Goal: Find specific page/section: Find specific page/section

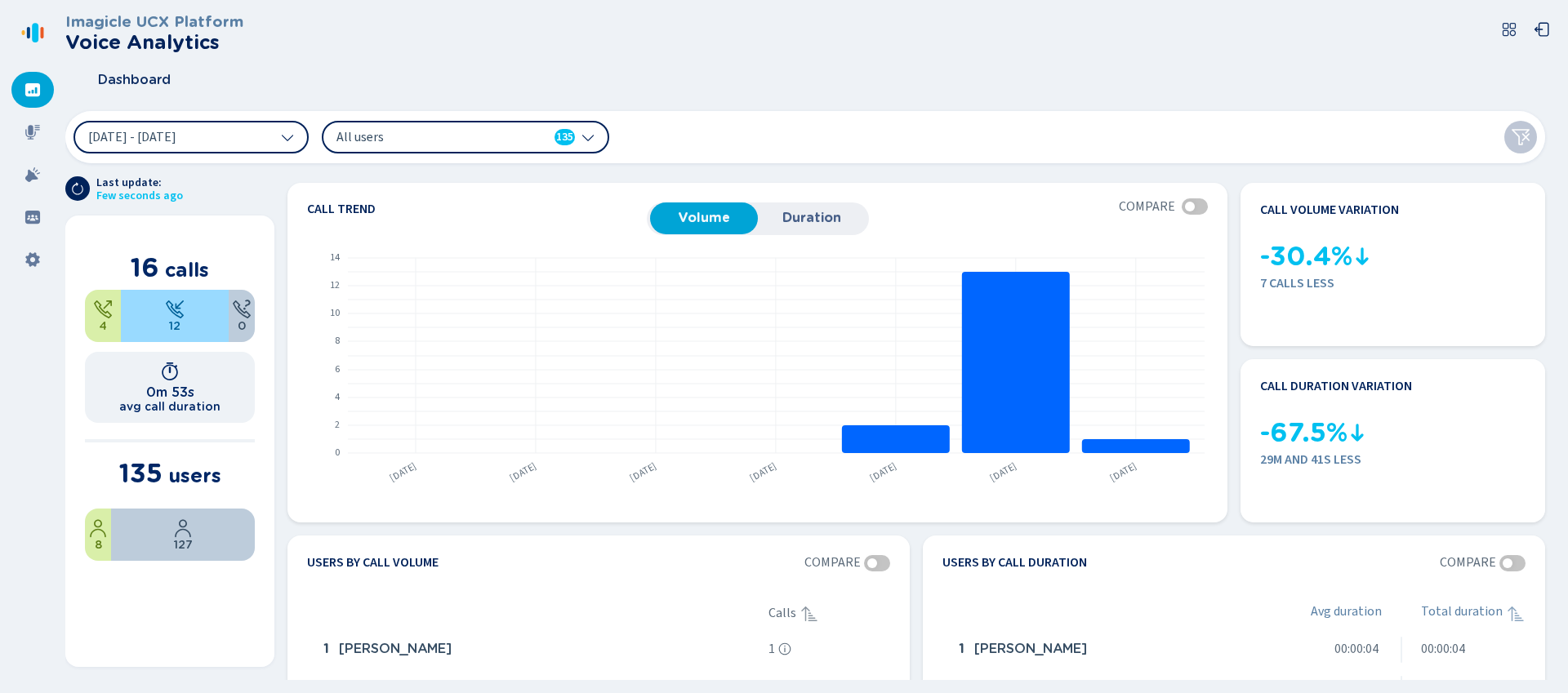
click at [1511, 27] on icon at bounding box center [1510, 29] width 13 height 13
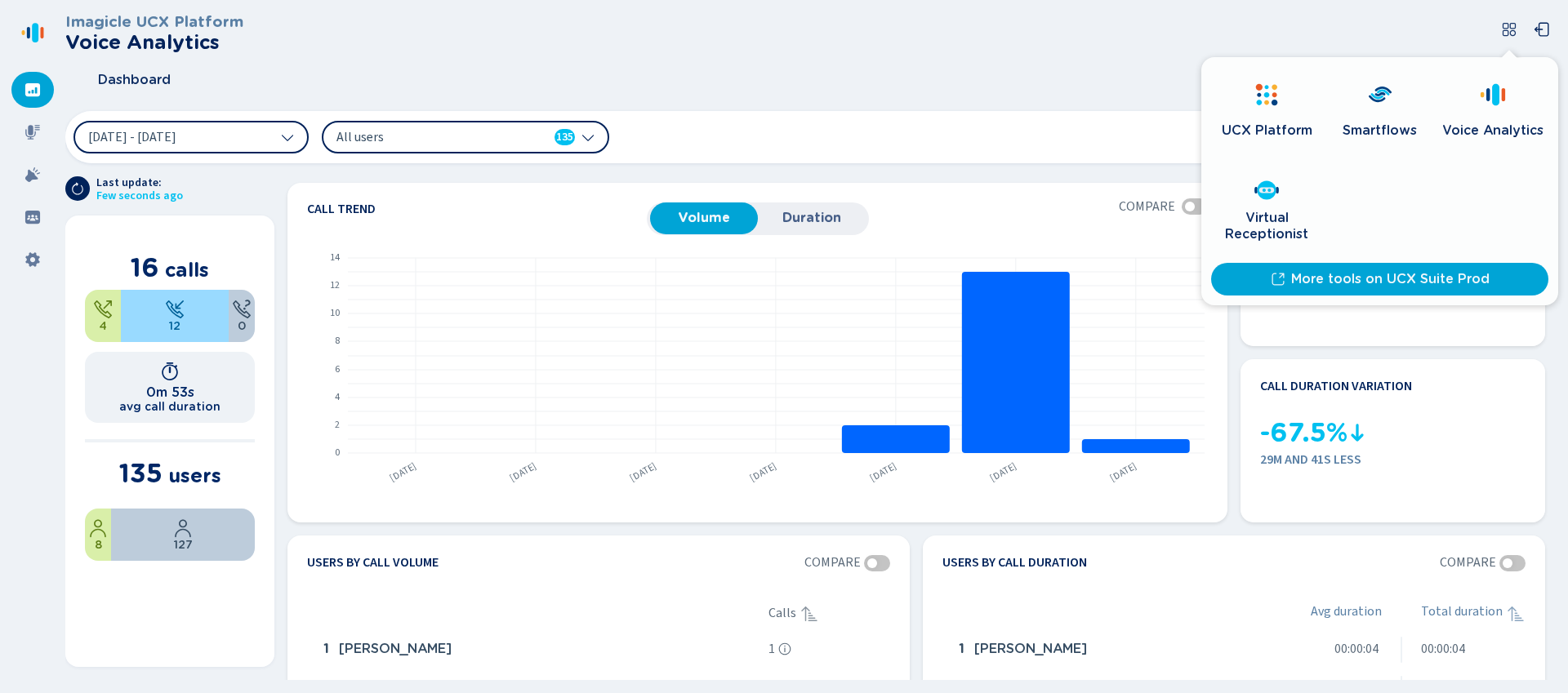
click at [1511, 27] on icon at bounding box center [1510, 29] width 13 height 13
